Goal: Information Seeking & Learning: Learn about a topic

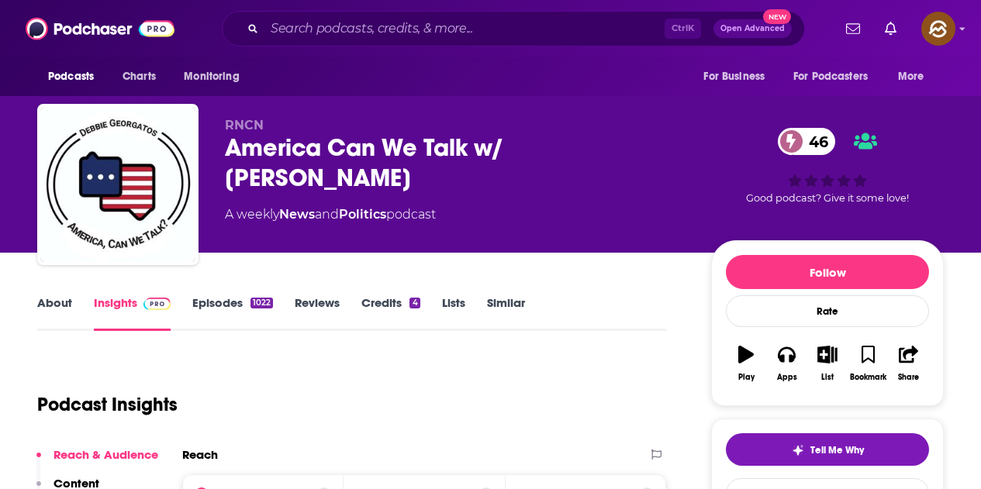
drag, startPoint x: 226, startPoint y: 156, endPoint x: 364, endPoint y: 181, distance: 139.4
click at [364, 181] on div "America Can We Talk w/ [PERSON_NAME] 46" at bounding box center [455, 163] width 461 height 60
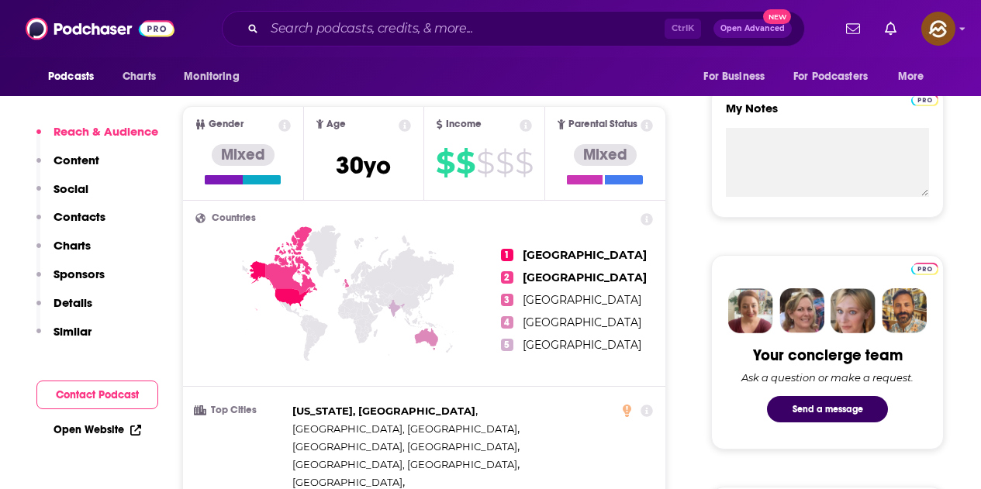
scroll to position [233, 0]
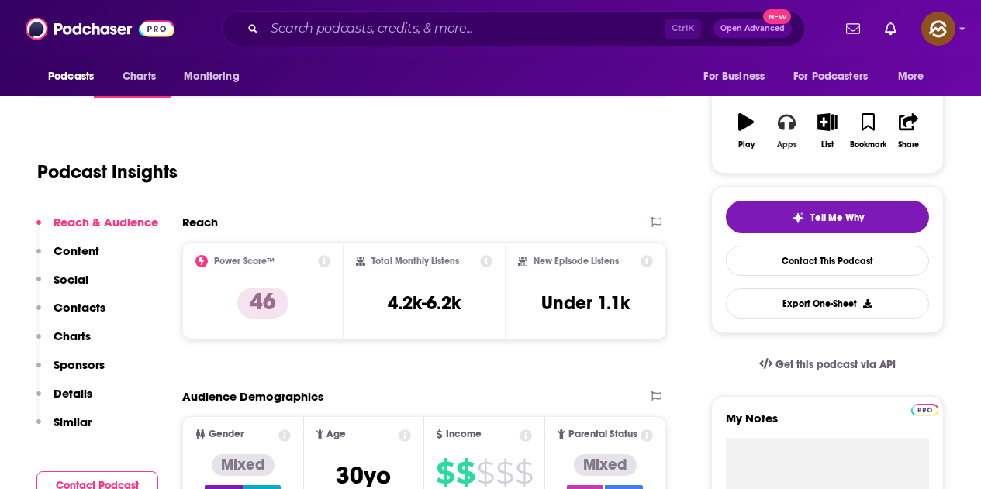
click at [787, 149] on div "Apps" at bounding box center [787, 144] width 20 height 9
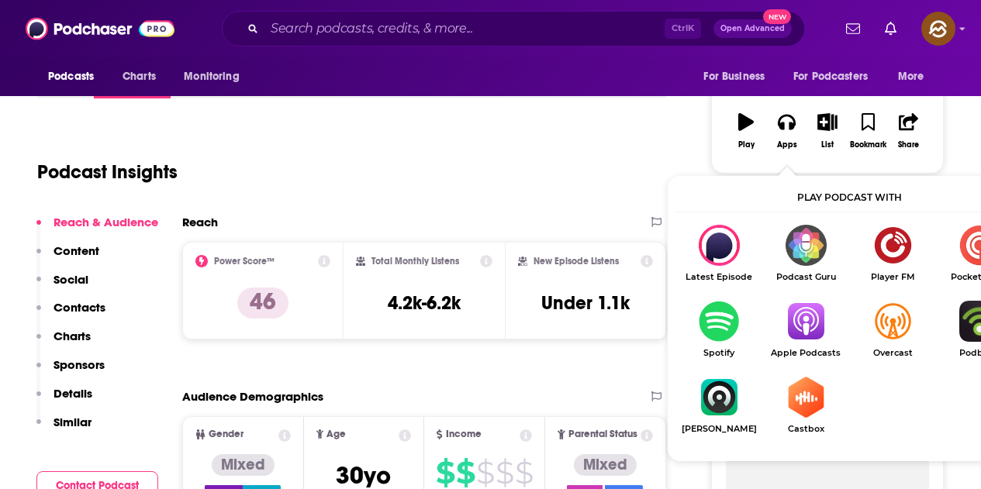
click at [794, 332] on img "Show Listen On dropdown" at bounding box center [805, 321] width 87 height 41
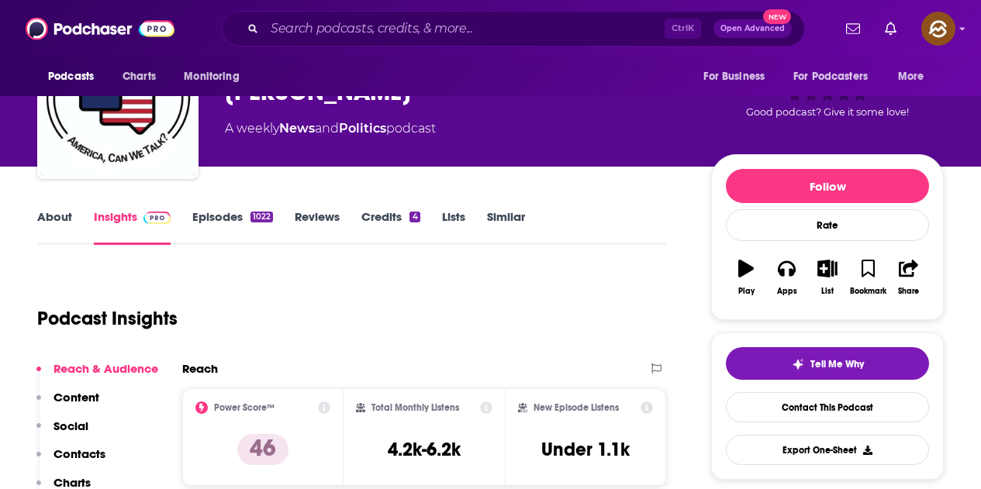
scroll to position [0, 0]
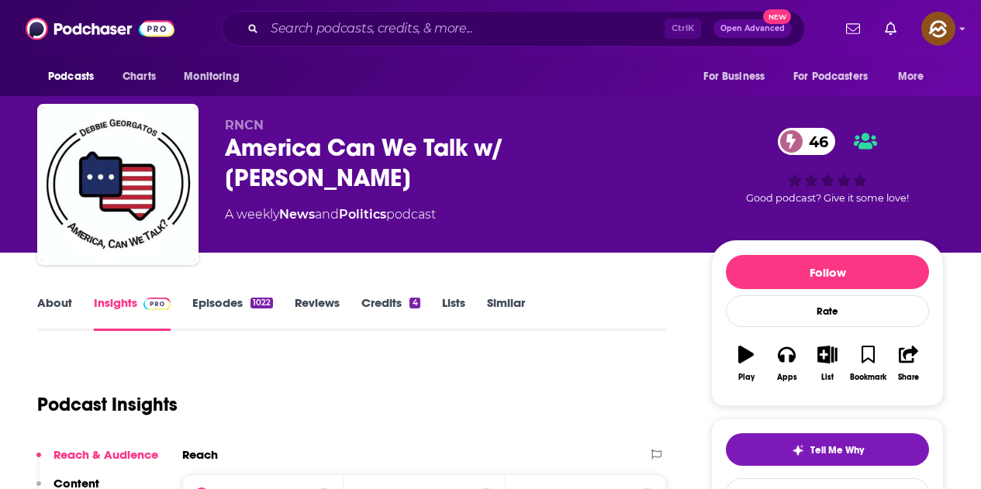
click at [244, 154] on div "America Can We Talk w/ [PERSON_NAME] 46" at bounding box center [455, 163] width 461 height 60
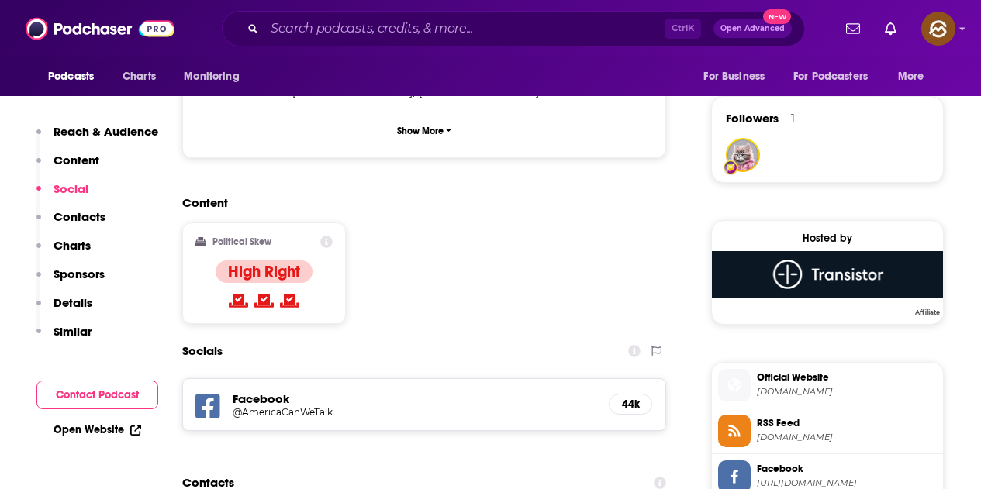
scroll to position [1163, 0]
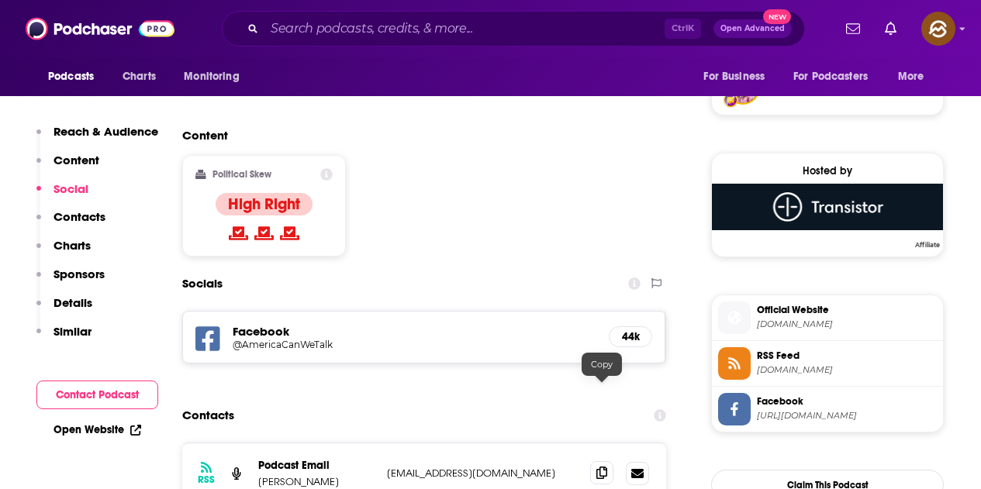
click at [599, 461] on span at bounding box center [601, 472] width 23 height 23
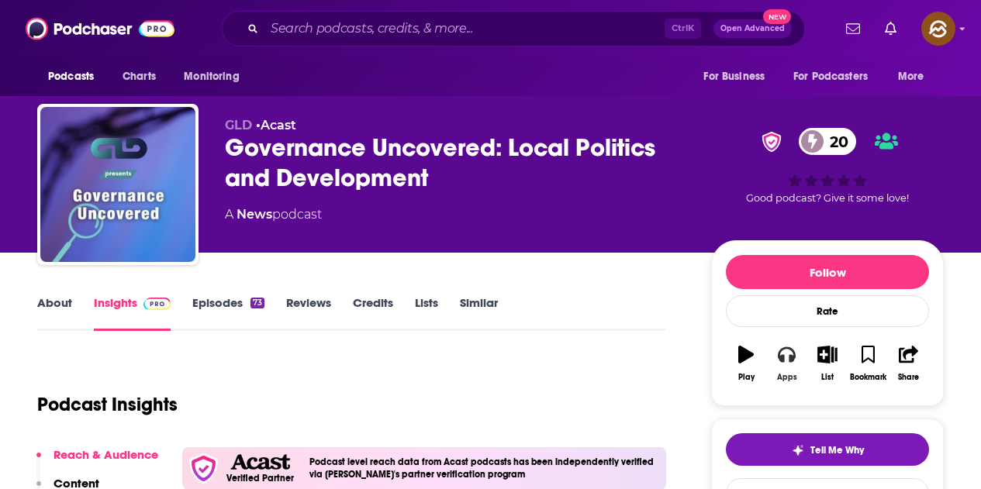
click at [787, 358] on icon "button" at bounding box center [786, 354] width 17 height 17
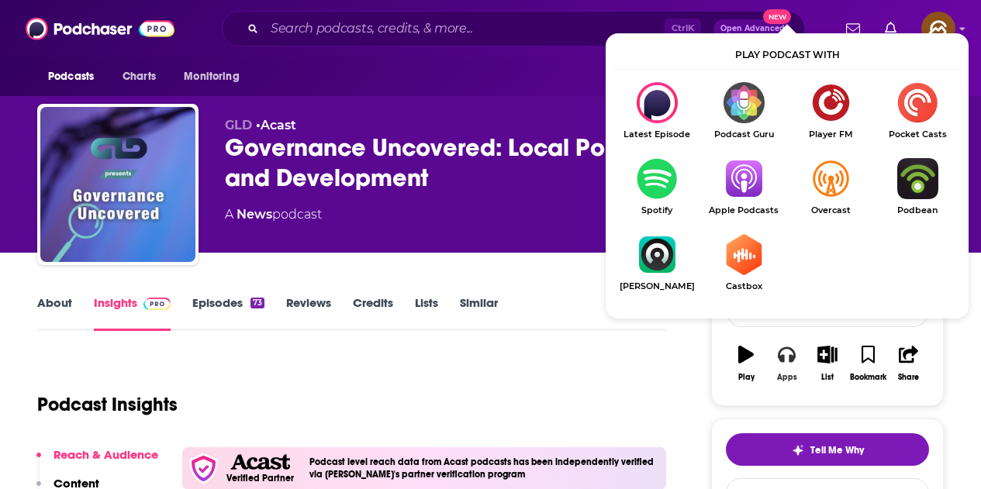
scroll to position [78, 0]
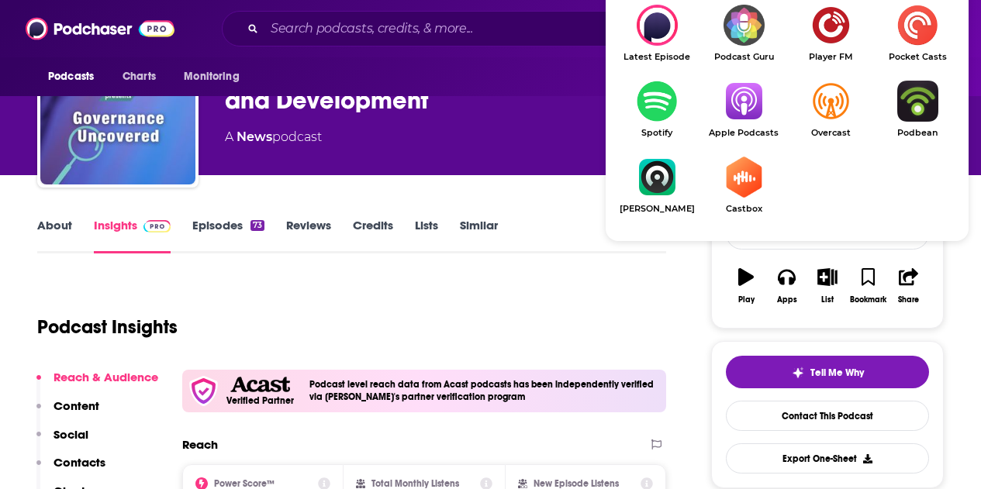
click at [743, 117] on img "Show Listen On dropdown" at bounding box center [743, 101] width 87 height 41
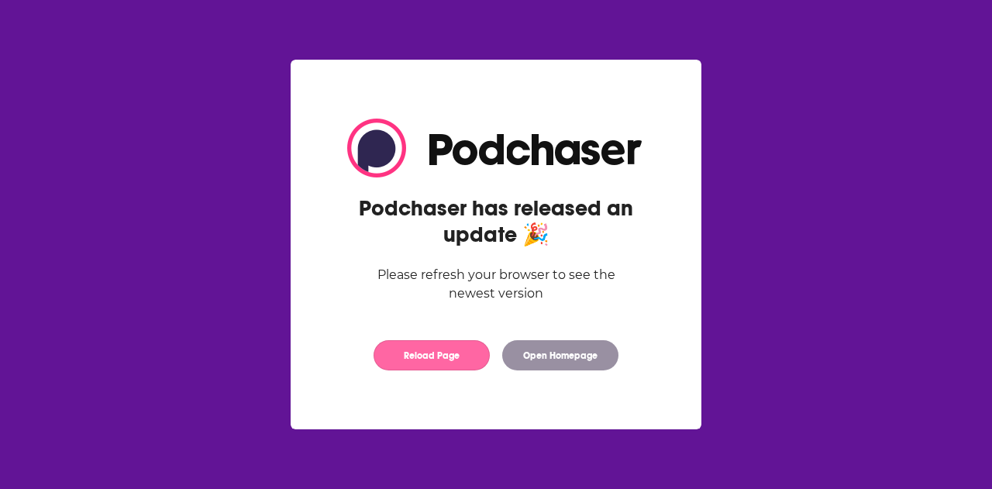
click at [450, 347] on button "Reload Page" at bounding box center [432, 355] width 116 height 30
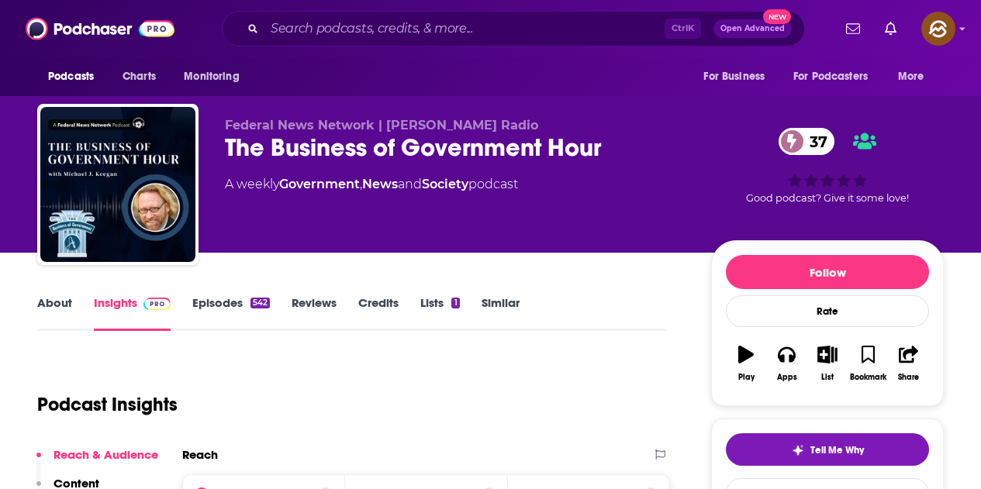
drag, startPoint x: 222, startPoint y: 143, endPoint x: 838, endPoint y: 53, distance: 622.9
click at [689, 179] on div "Federal News Network | Hubbard Radio The Business of Government Hour 37 A weekl…" at bounding box center [490, 187] width 906 height 167
